Goal: Complete application form

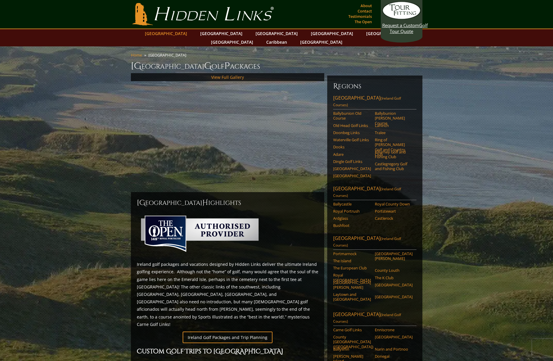
click at [184, 35] on link "[GEOGRAPHIC_DATA]" at bounding box center [166, 33] width 48 height 9
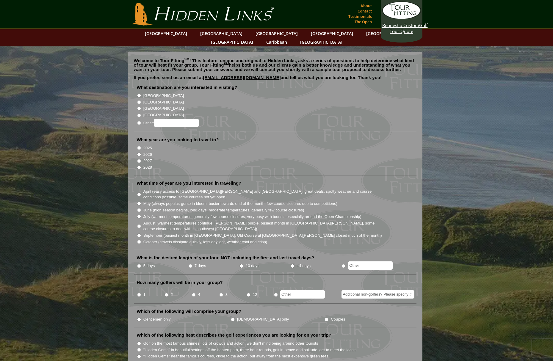
click at [146, 93] on label "[GEOGRAPHIC_DATA]" at bounding box center [163, 96] width 40 height 6
click at [141, 94] on input "[GEOGRAPHIC_DATA]" at bounding box center [139, 96] width 4 height 4
radio input "true"
click at [144, 152] on label "2026" at bounding box center [147, 155] width 9 height 6
click at [141, 153] on input "2026" at bounding box center [139, 155] width 4 height 4
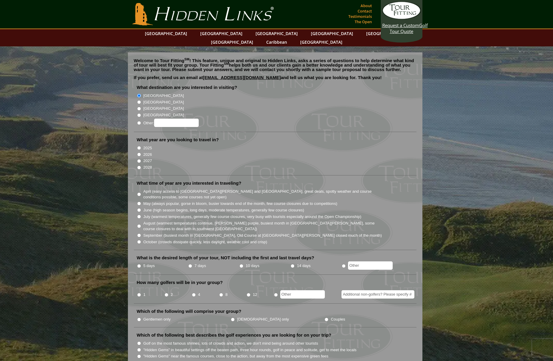
radio input "true"
click at [146, 201] on label "May (always popular, gorse in bloom, busier towards end of the month, few cours…" at bounding box center [240, 204] width 194 height 6
click at [141, 202] on input "May (always popular, gorse in bloom, busier towards end of the month, few cours…" at bounding box center [139, 204] width 4 height 4
radio input "true"
click at [191, 264] on input "7 days" at bounding box center [190, 266] width 4 height 4
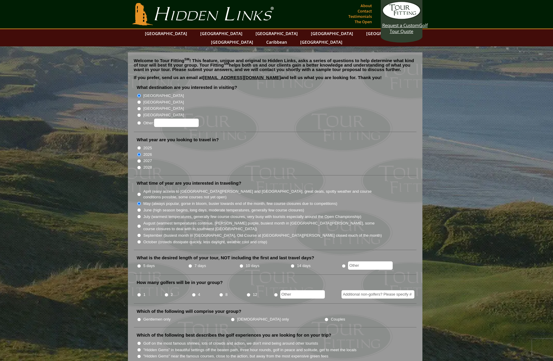
radio input "true"
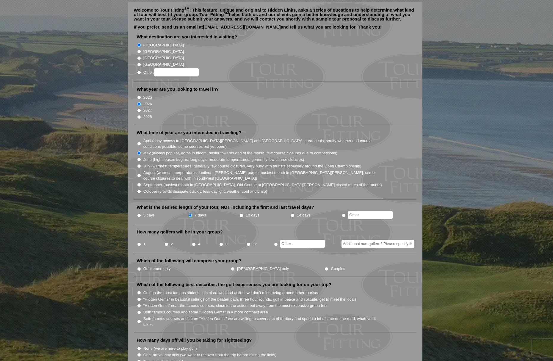
scroll to position [60, 0]
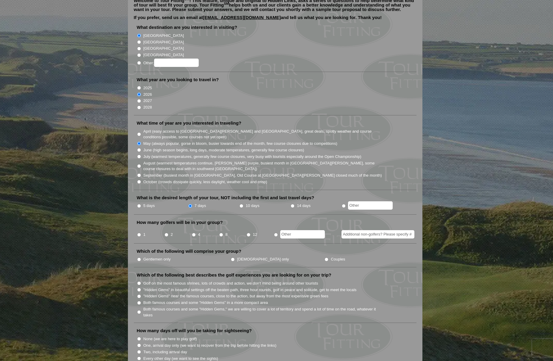
click at [221, 227] on li "8" at bounding box center [232, 233] width 27 height 12
click at [221, 233] on input "8" at bounding box center [221, 235] width 4 height 4
radio input "true"
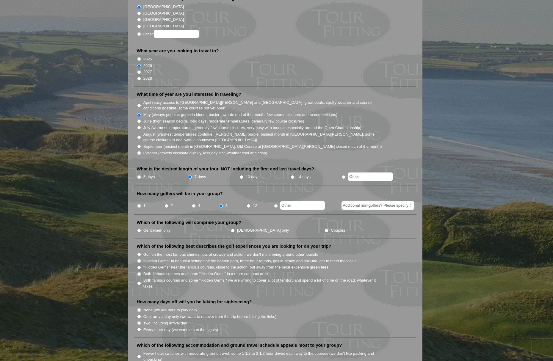
scroll to position [90, 0]
click at [158, 227] on label "Gentlemen only" at bounding box center [156, 230] width 27 height 6
click at [141, 228] on input "Gentlemen only" at bounding box center [139, 230] width 4 height 4
radio input "true"
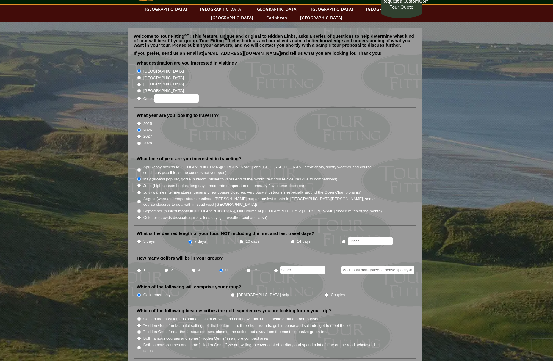
scroll to position [0, 0]
